Goal: Communication & Community: Answer question/provide support

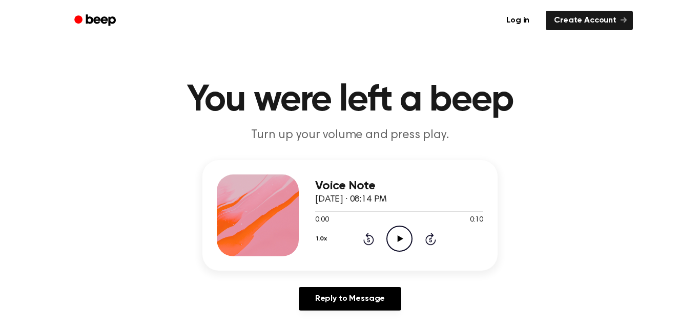
click at [391, 245] on icon "Play Audio" at bounding box center [399, 239] width 26 height 26
click at [315, 208] on div at bounding box center [399, 211] width 168 height 8
click at [394, 235] on icon "Play Audio" at bounding box center [399, 239] width 26 height 26
click at [408, 240] on icon "Play Audio" at bounding box center [399, 239] width 26 height 26
click at [405, 240] on icon "Play Audio" at bounding box center [399, 239] width 26 height 26
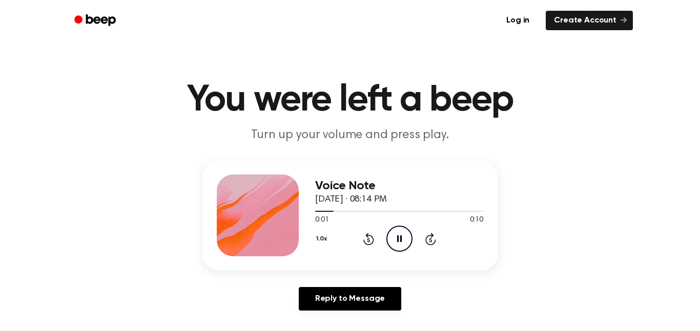
click at [405, 239] on icon "Pause Audio" at bounding box center [399, 239] width 26 height 26
click at [402, 242] on icon "Play Audio" at bounding box center [399, 239] width 26 height 26
click at [402, 242] on icon "Pause Audio" at bounding box center [399, 239] width 26 height 26
click at [402, 242] on icon "Play Audio" at bounding box center [399, 239] width 26 height 26
click at [402, 242] on icon "Pause Audio" at bounding box center [399, 239] width 26 height 26
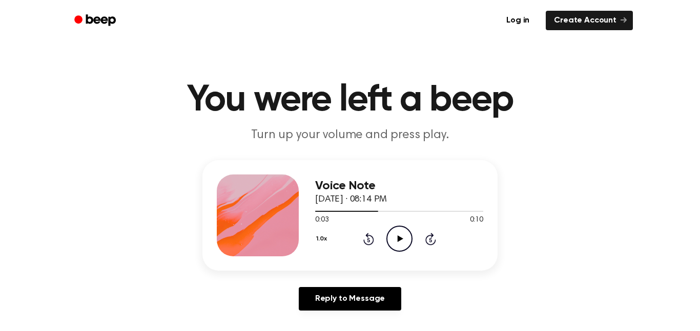
click at [402, 242] on icon "Play Audio" at bounding box center [399, 239] width 26 height 26
click at [402, 242] on icon "Pause Audio" at bounding box center [399, 239] width 26 height 26
drag, startPoint x: 427, startPoint y: 219, endPoint x: 440, endPoint y: 200, distance: 23.3
click at [440, 200] on div "Voice Note [DATE] · 08:14 PM 0:06 0:10 Your browser does not support the [objec…" at bounding box center [399, 216] width 168 height 82
click at [390, 212] on div at bounding box center [373, 211] width 116 height 1
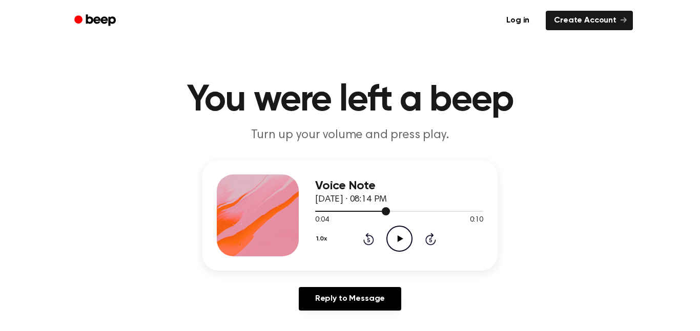
click at [384, 214] on span at bounding box center [386, 211] width 8 height 8
click at [408, 234] on icon "Play Audio" at bounding box center [399, 239] width 26 height 26
drag, startPoint x: 346, startPoint y: 213, endPoint x: 193, endPoint y: 180, distance: 156.5
click at [193, 180] on div "Voice Note [DATE] · 08:14 PM 0:09 0:10 Your browser does not support the [objec…" at bounding box center [349, 239] width 675 height 159
click at [397, 240] on icon at bounding box center [400, 239] width 6 height 7
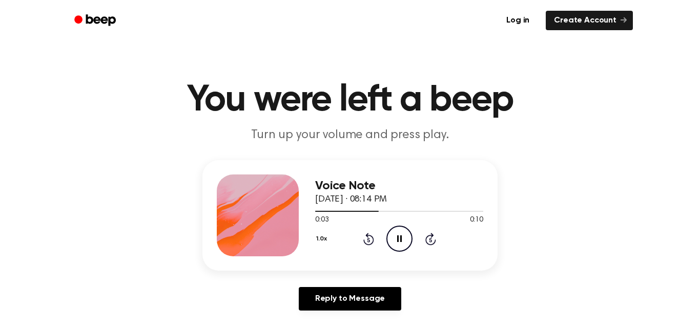
click at [430, 304] on div "Reply to Message" at bounding box center [349, 303] width 295 height 32
click at [400, 233] on icon "Pause Audio" at bounding box center [399, 239] width 26 height 26
click at [406, 247] on icon "Play Audio" at bounding box center [399, 239] width 26 height 26
click at [406, 247] on icon "Pause Audio" at bounding box center [399, 239] width 26 height 26
click at [404, 250] on icon "Play Audio" at bounding box center [399, 239] width 26 height 26
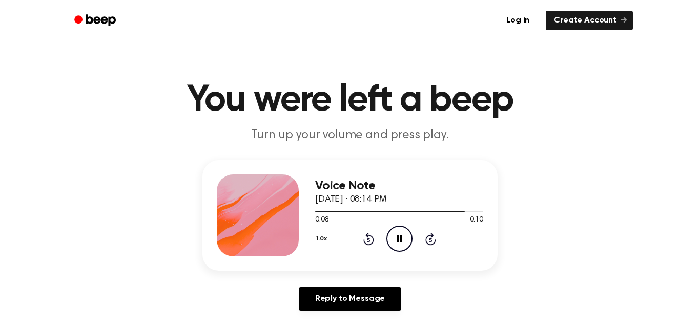
click at [394, 234] on icon "Pause Audio" at bounding box center [399, 239] width 26 height 26
click at [402, 232] on icon "Play Audio" at bounding box center [399, 239] width 26 height 26
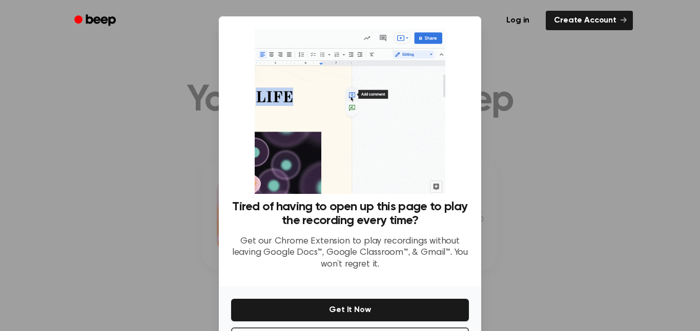
click at [495, 191] on div at bounding box center [350, 165] width 700 height 331
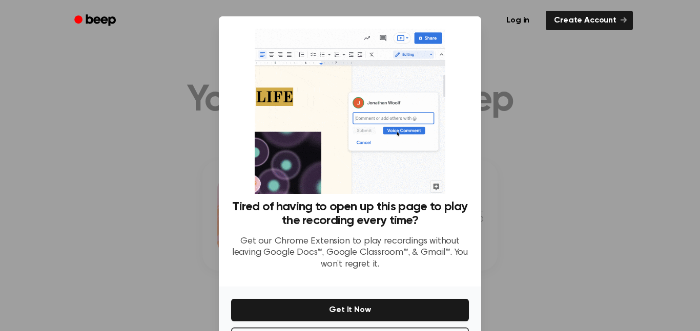
click at [495, 191] on div at bounding box center [350, 165] width 700 height 331
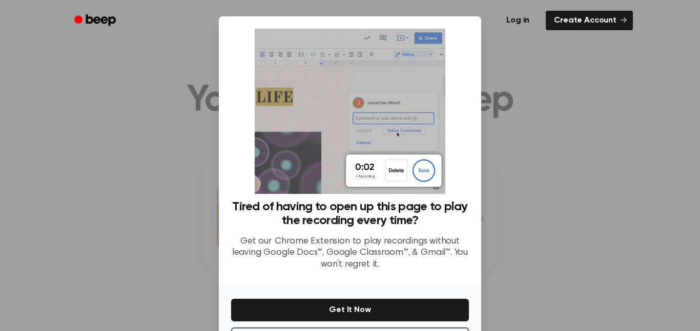
click at [495, 191] on div at bounding box center [350, 165] width 700 height 331
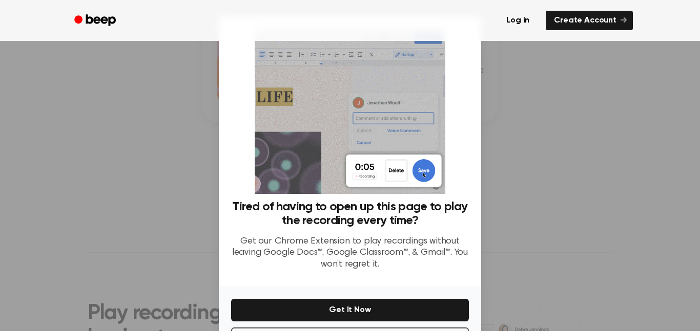
scroll to position [41, 0]
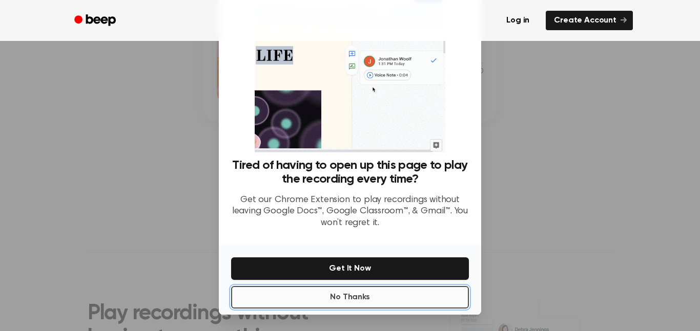
click at [340, 290] on button "No Thanks" at bounding box center [350, 297] width 238 height 23
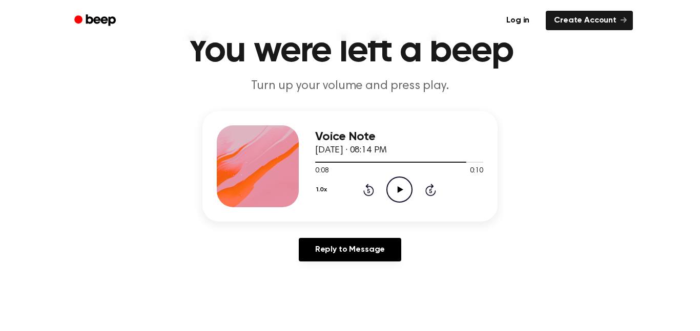
scroll to position [29, 0]
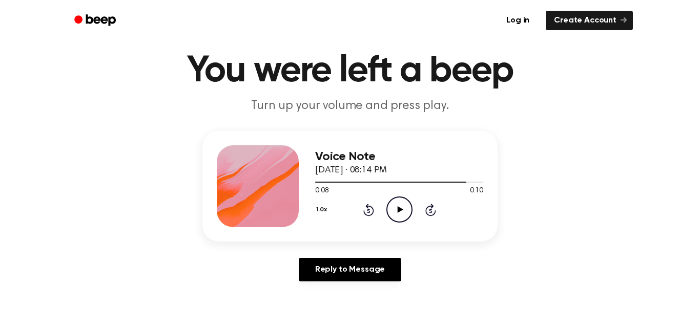
click at [410, 215] on icon "Play Audio" at bounding box center [399, 210] width 26 height 26
click at [385, 188] on div "0:10 0:10" at bounding box center [399, 191] width 168 height 11
click at [402, 212] on icon "Play Audio" at bounding box center [399, 210] width 26 height 26
click at [395, 225] on div "Voice Note [DATE] · 08:14 PM 0:10 0:10 Your browser does not support the [objec…" at bounding box center [399, 186] width 168 height 82
click at [390, 208] on icon "Play Audio" at bounding box center [399, 210] width 26 height 26
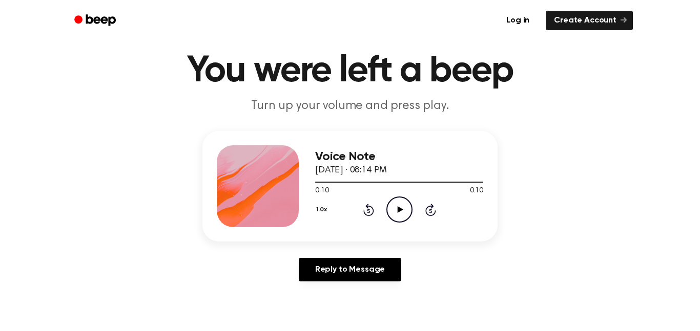
click at [405, 218] on icon "Play Audio" at bounding box center [399, 210] width 26 height 26
